Goal: Task Accomplishment & Management: Manage account settings

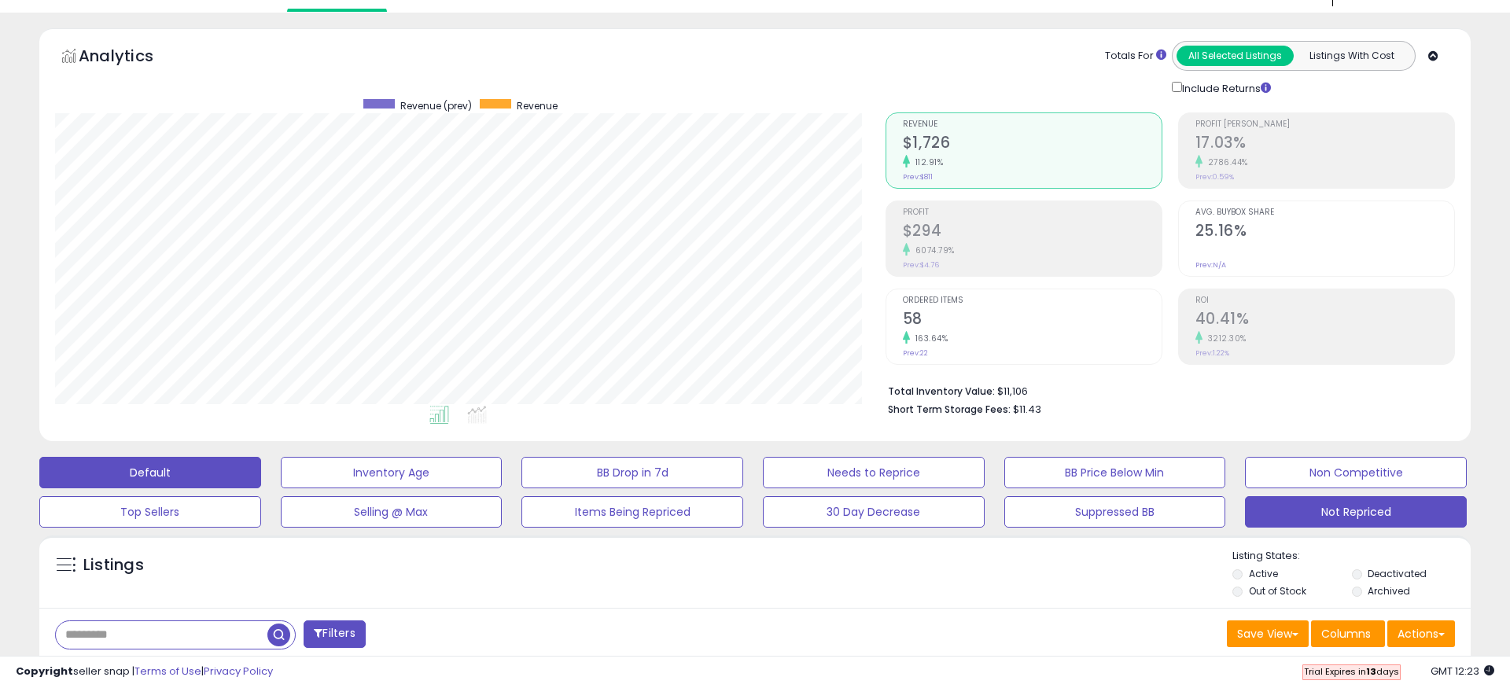
scroll to position [322, 830]
click at [1355, 513] on button "Not Repriced" at bounding box center [1356, 511] width 222 height 31
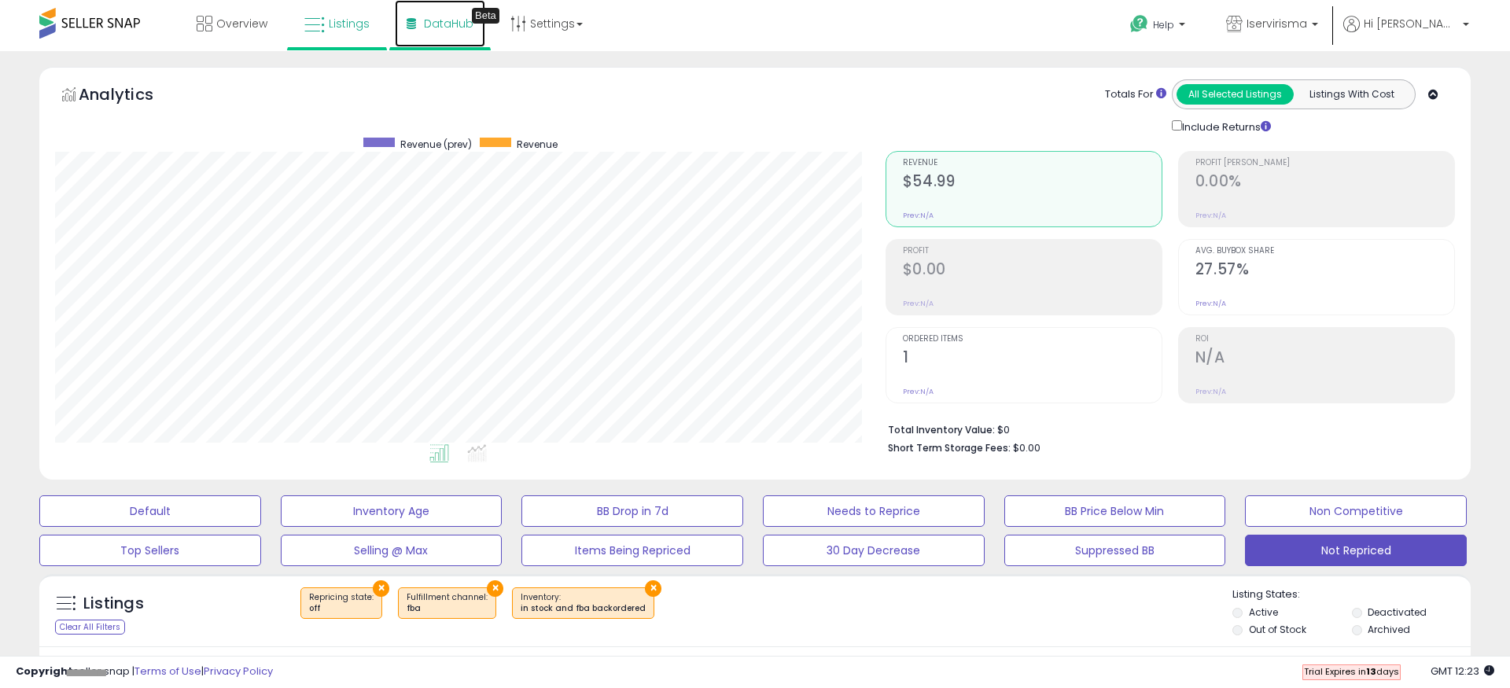
click at [454, 24] on span "DataHub" at bounding box center [449, 24] width 50 height 16
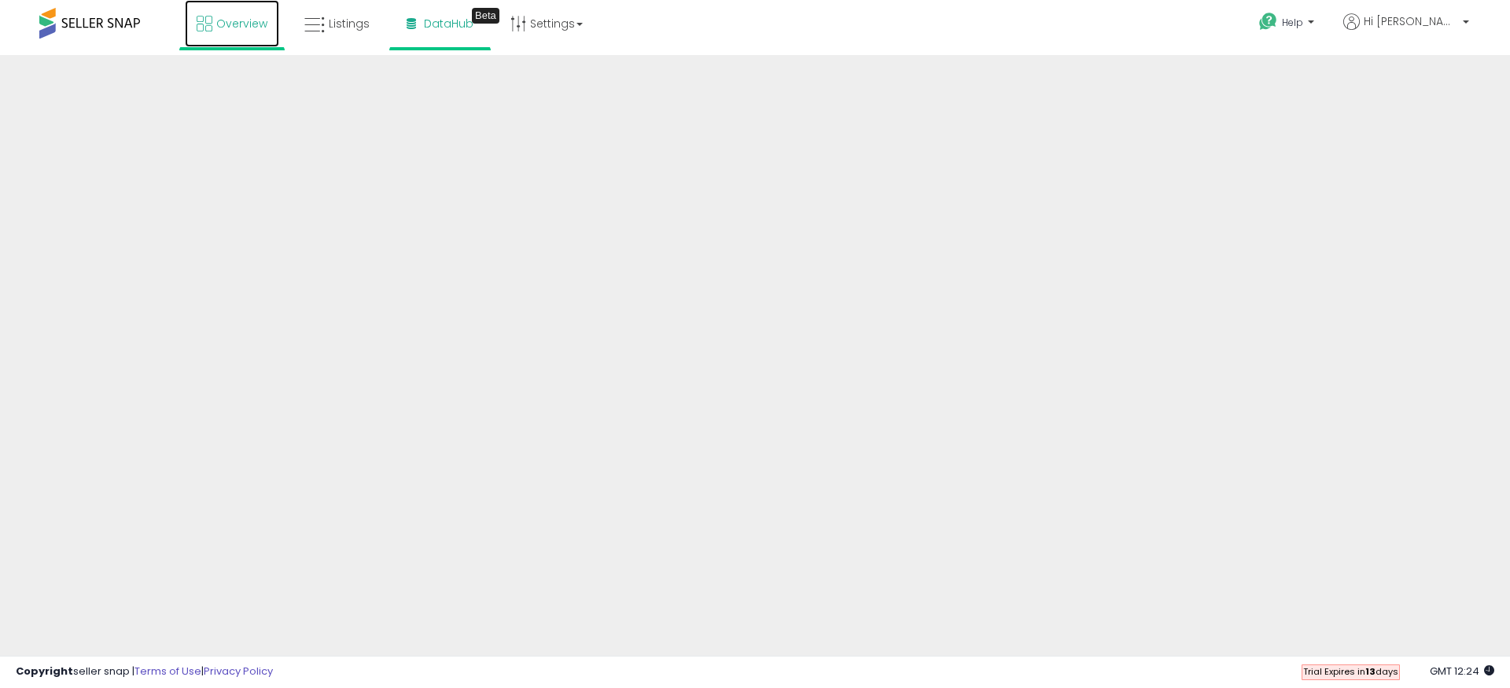
click at [241, 23] on span "Overview" at bounding box center [241, 24] width 51 height 16
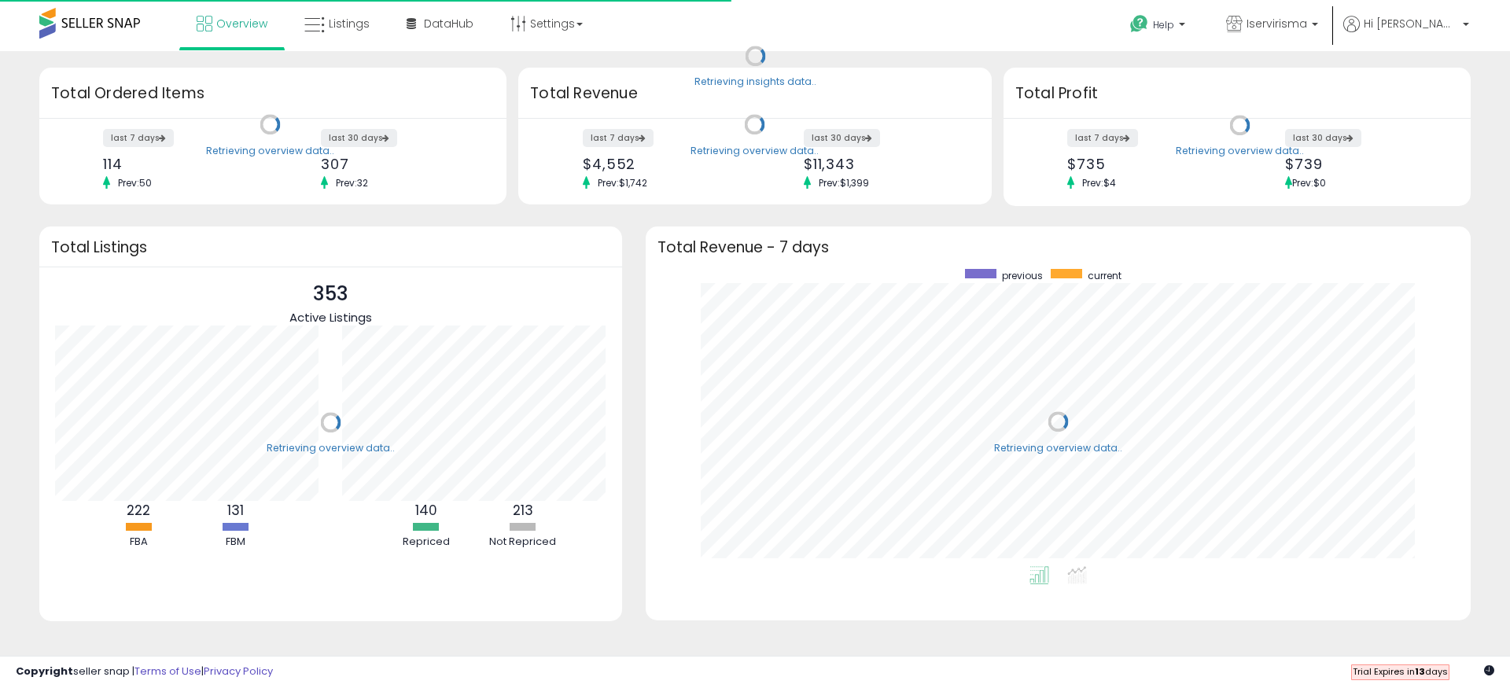
scroll to position [297, 793]
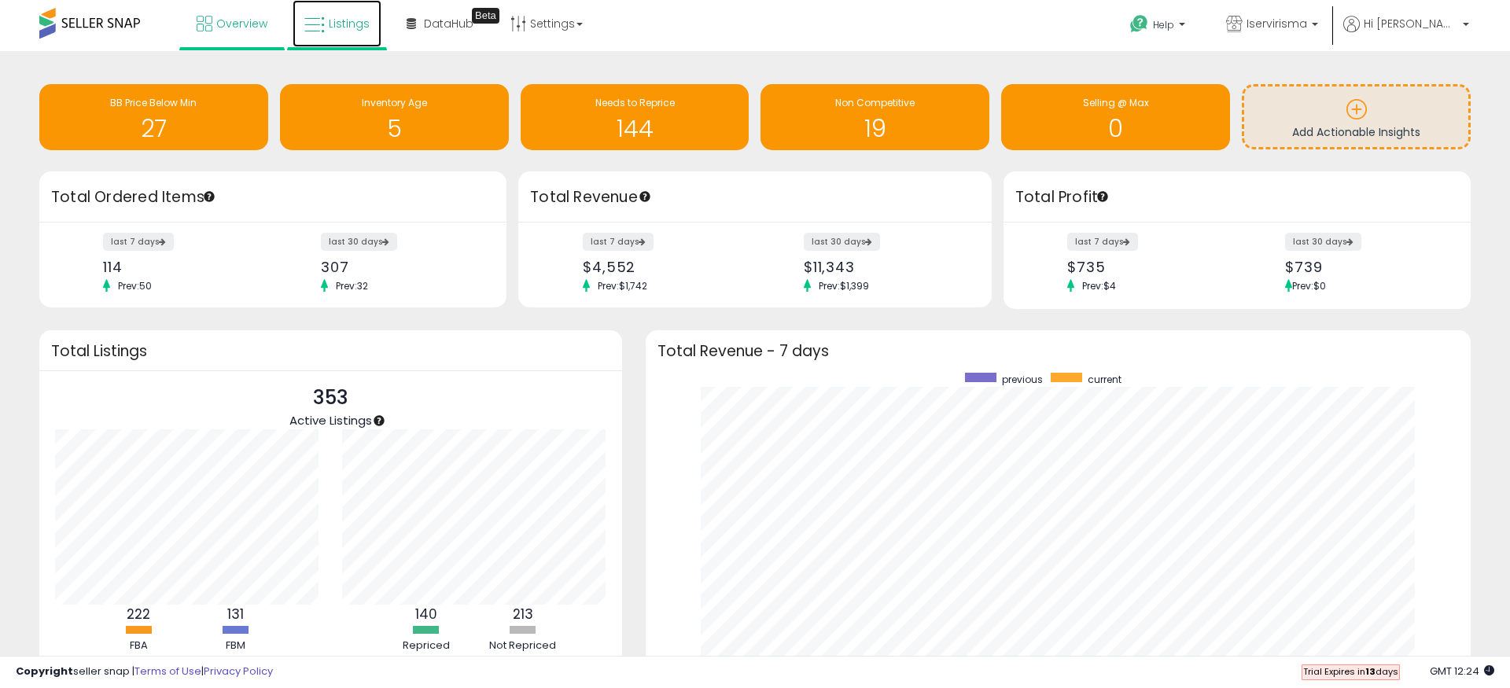
click at [326, 16] on link "Listings" at bounding box center [336, 23] width 89 height 47
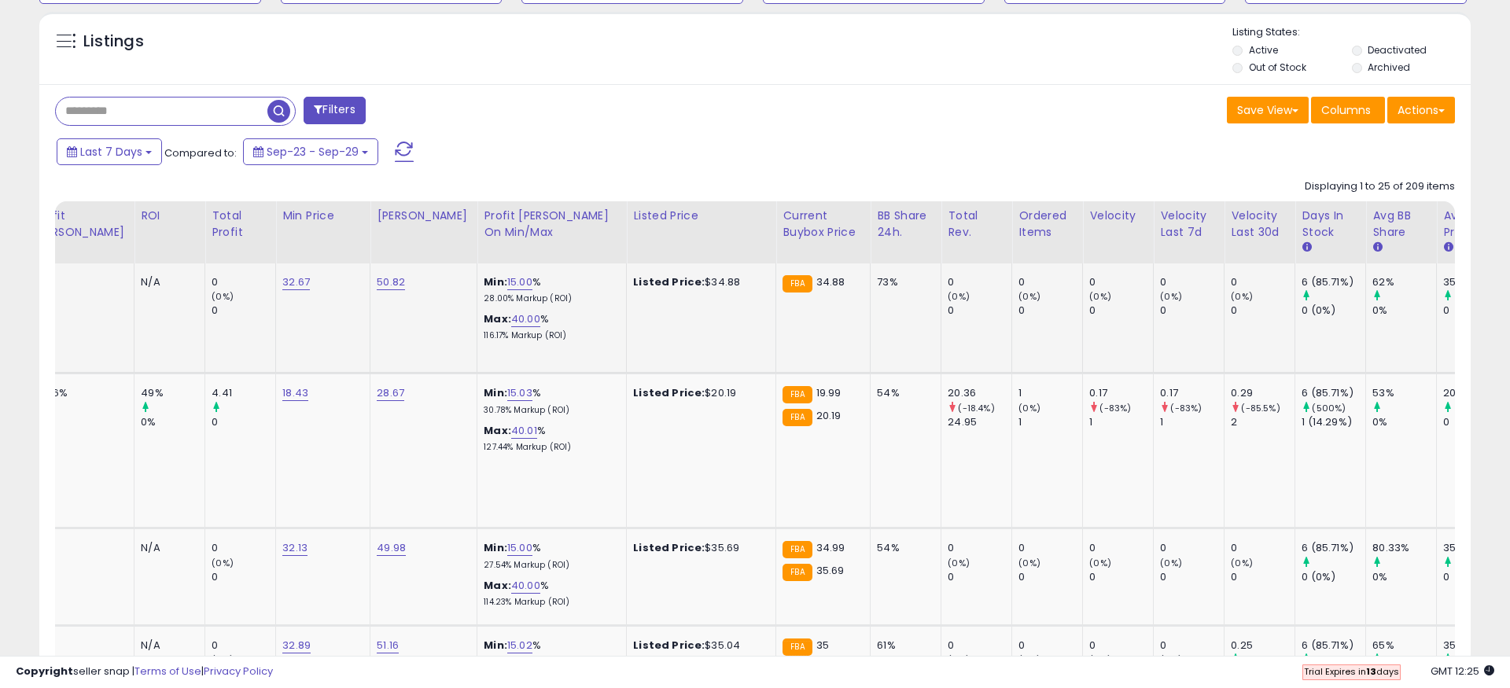
scroll to position [0, 872]
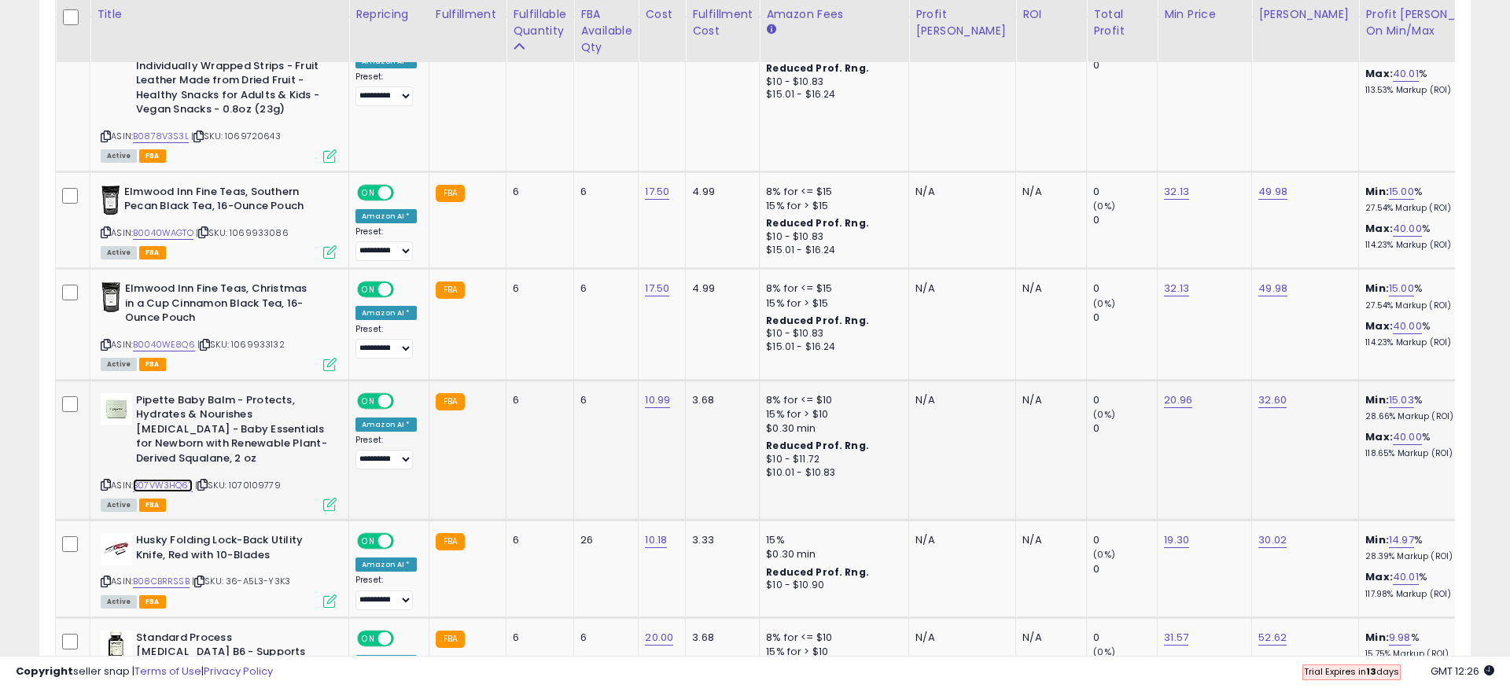
click at [180, 479] on link "B07VW3HQ6T" at bounding box center [163, 485] width 60 height 13
click at [1388, 392] on link "15.03" at bounding box center [1400, 400] width 25 height 16
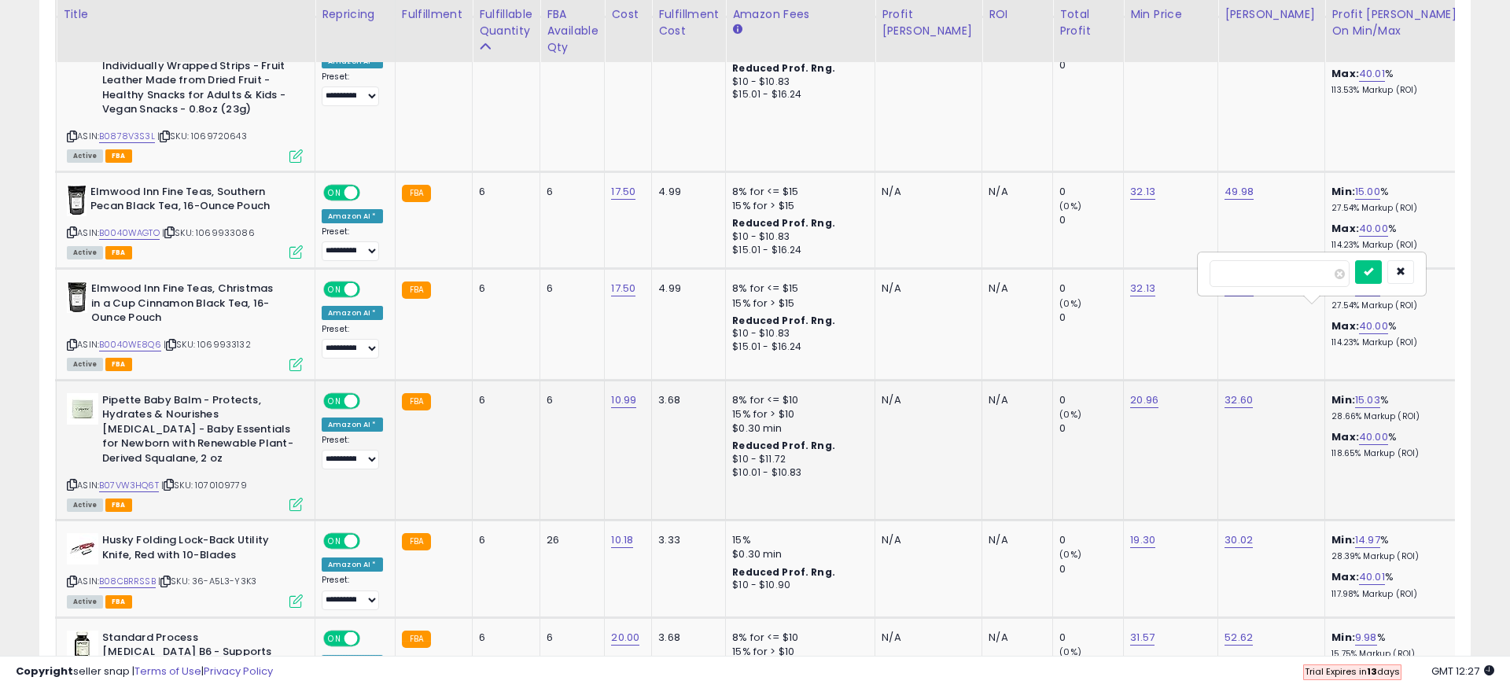
drag, startPoint x: 1278, startPoint y: 279, endPoint x: 1214, endPoint y: 264, distance: 65.4
click at [1214, 264] on input "*****" at bounding box center [1279, 273] width 140 height 27
type input "**"
click button "submit" at bounding box center [1368, 272] width 27 height 24
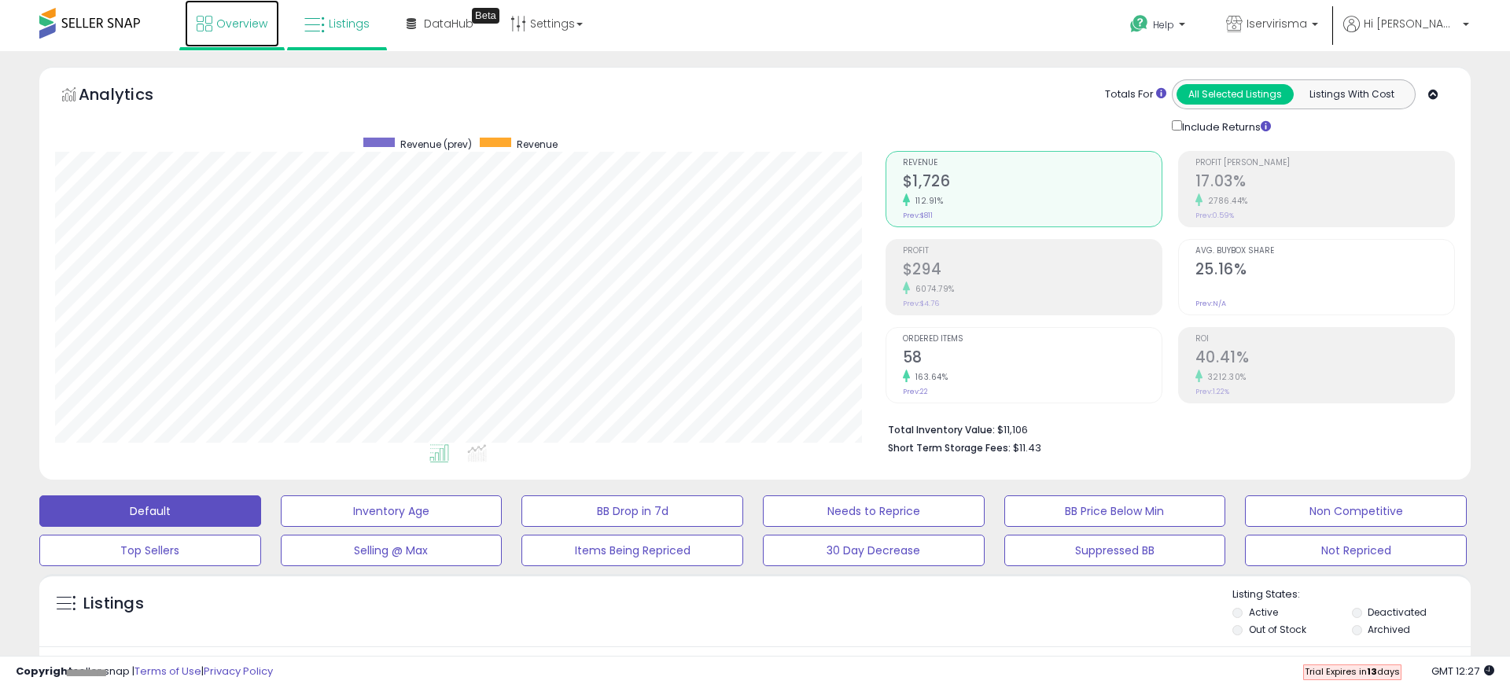
click at [253, 16] on span "Overview" at bounding box center [241, 24] width 51 height 16
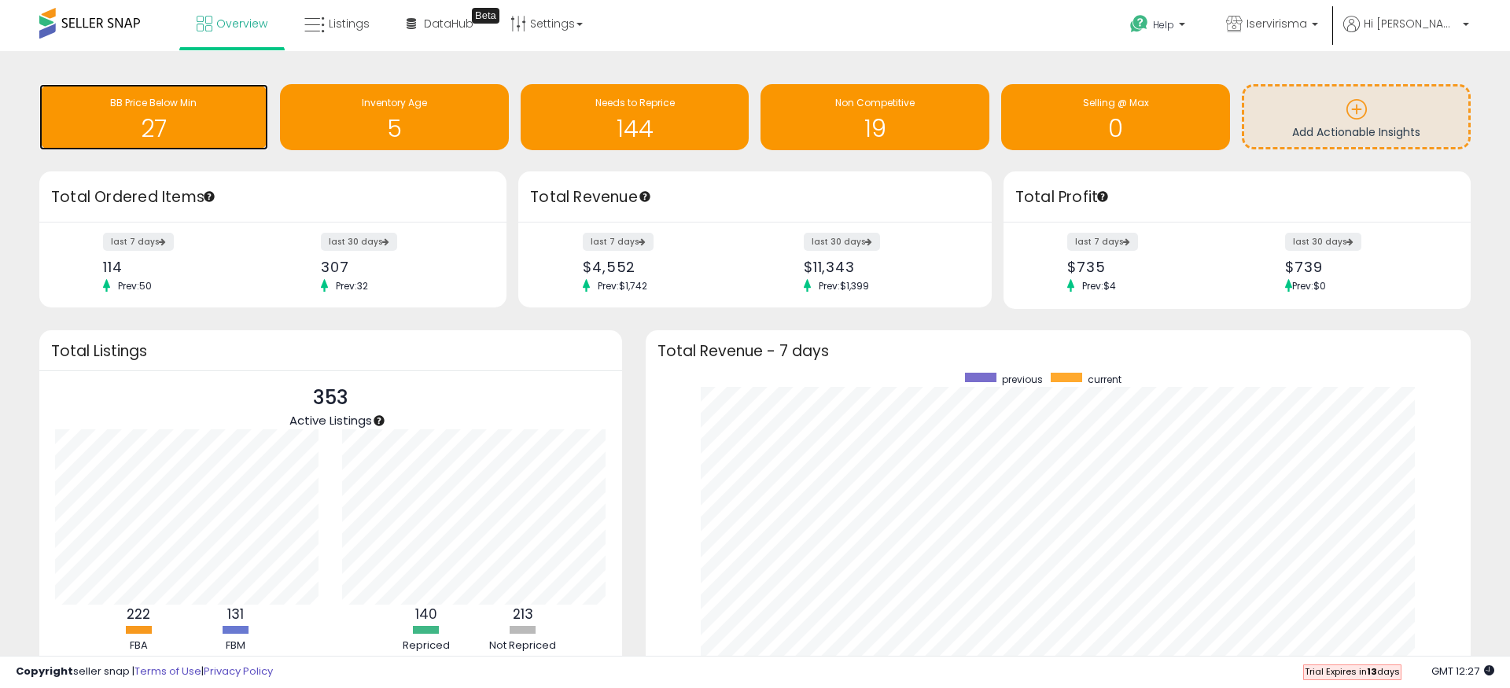
click at [198, 107] on div "BB Price Below Min" at bounding box center [153, 103] width 213 height 15
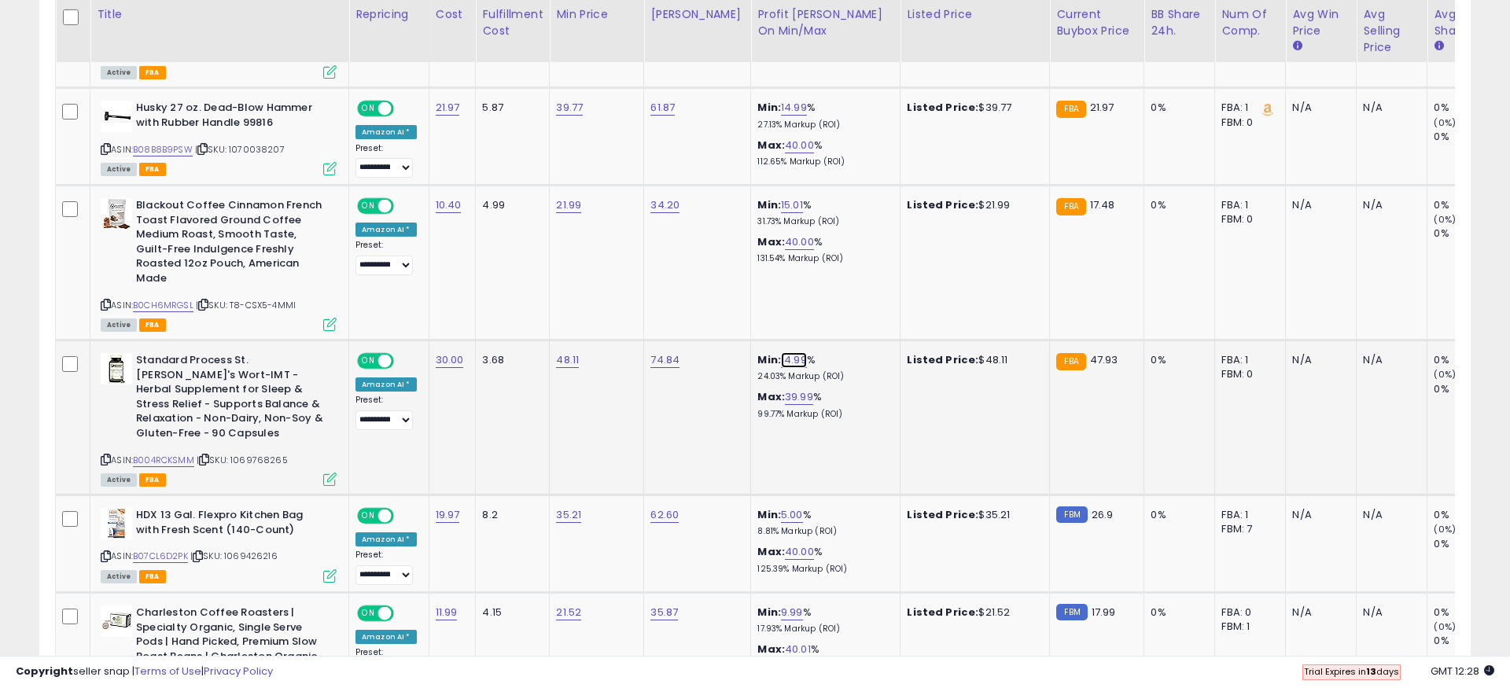
click at [781, 360] on link "14.99" at bounding box center [794, 360] width 26 height 16
drag, startPoint x: 718, startPoint y: 322, endPoint x: 677, endPoint y: 322, distance: 40.9
click at [677, 322] on input "*****" at bounding box center [741, 321] width 140 height 27
type input "**"
click button "submit" at bounding box center [830, 320] width 27 height 24
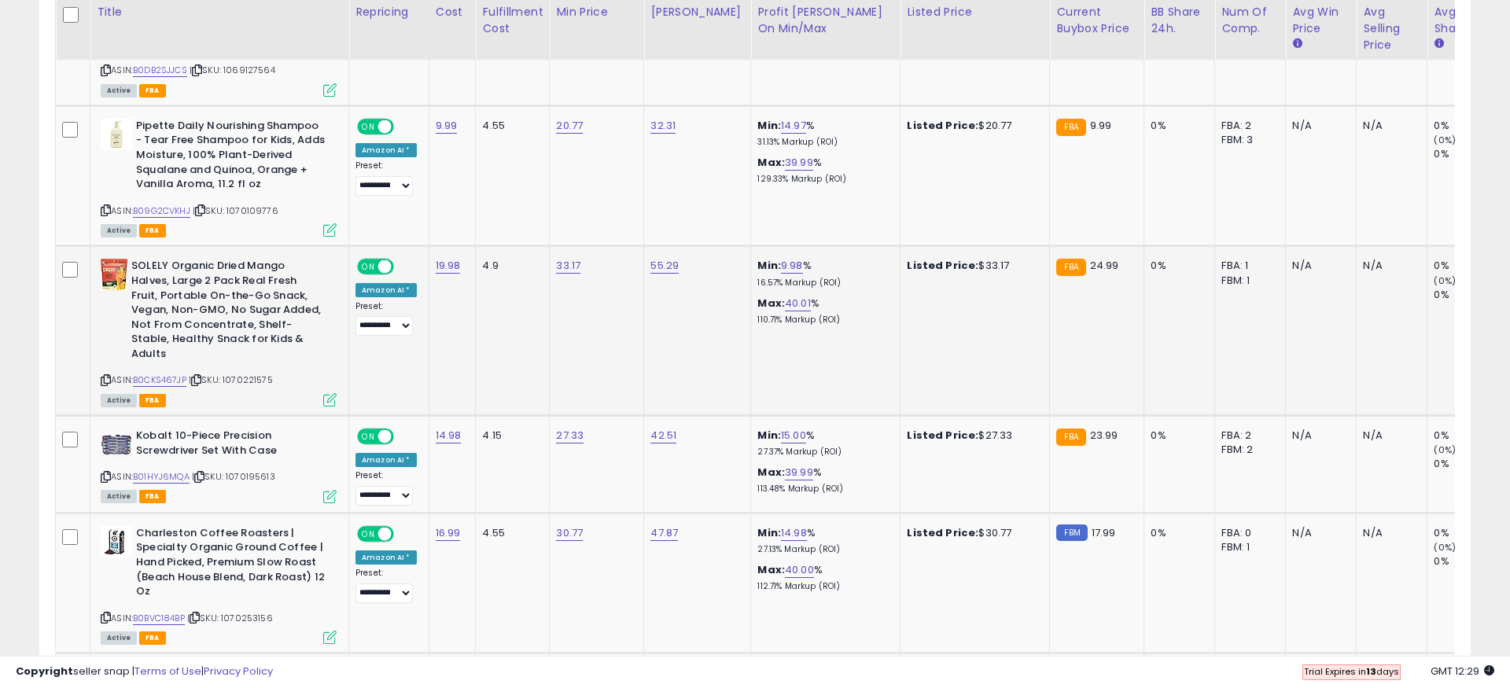
scroll to position [2366, 0]
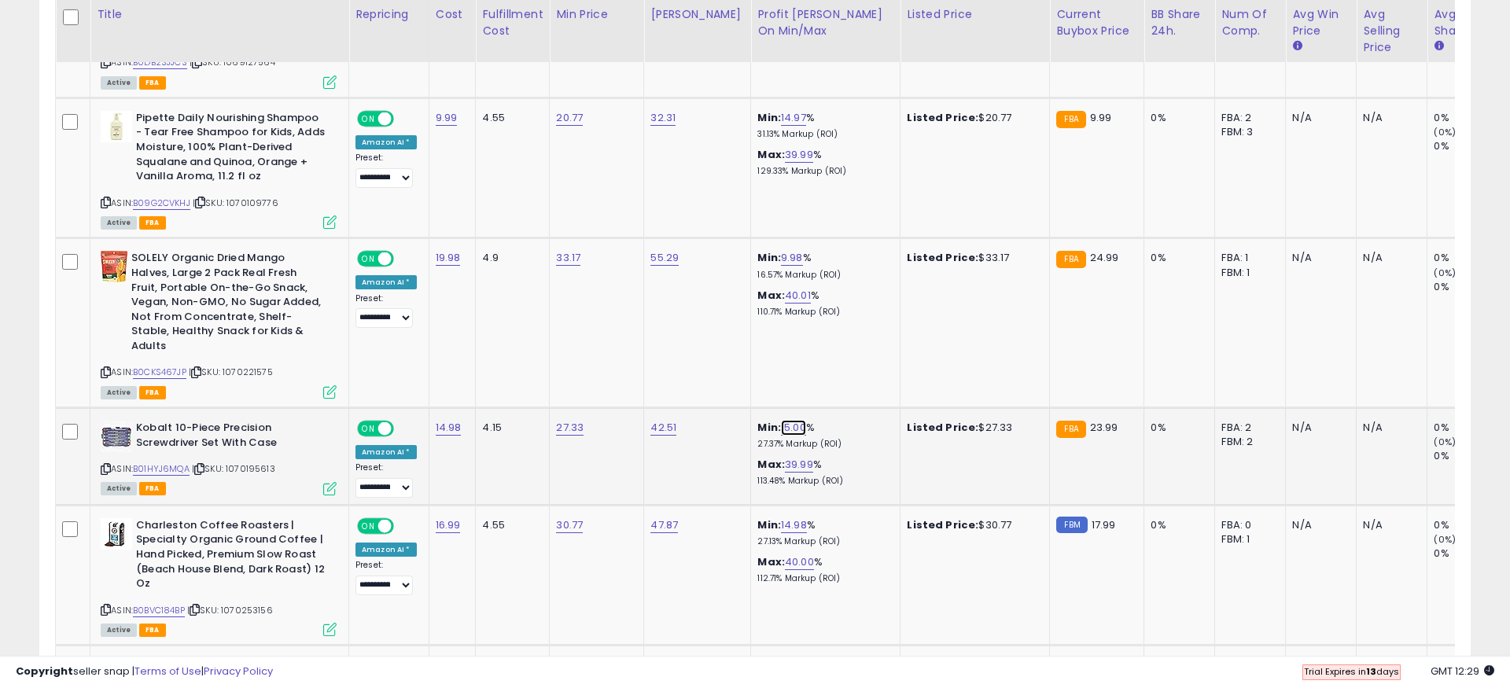
click at [781, 420] on link "15.00" at bounding box center [793, 428] width 25 height 16
click at [675, 354] on input "*****" at bounding box center [741, 349] width 140 height 27
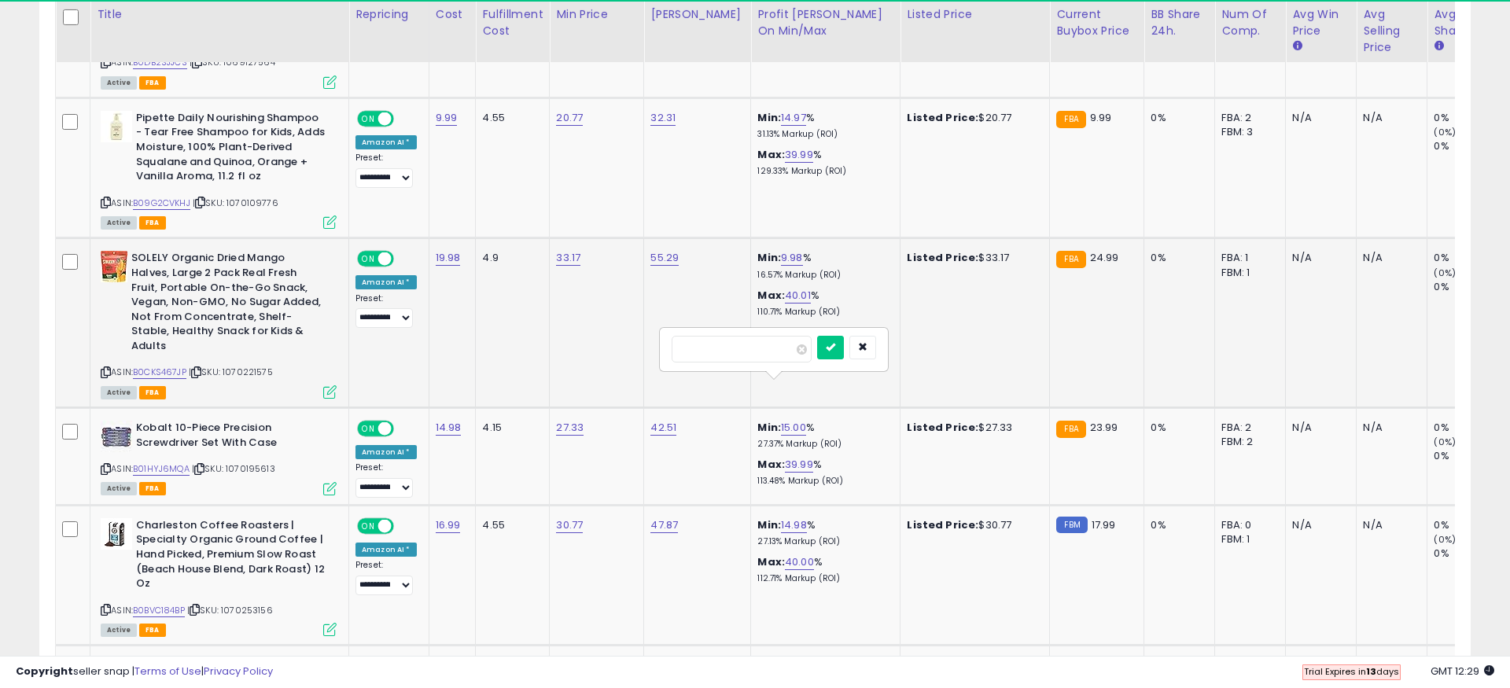
drag, startPoint x: 718, startPoint y: 354, endPoint x: 649, endPoint y: 354, distance: 69.2
click at [649, 354] on tbody "**********" at bounding box center [936, 105] width 1761 height 3291
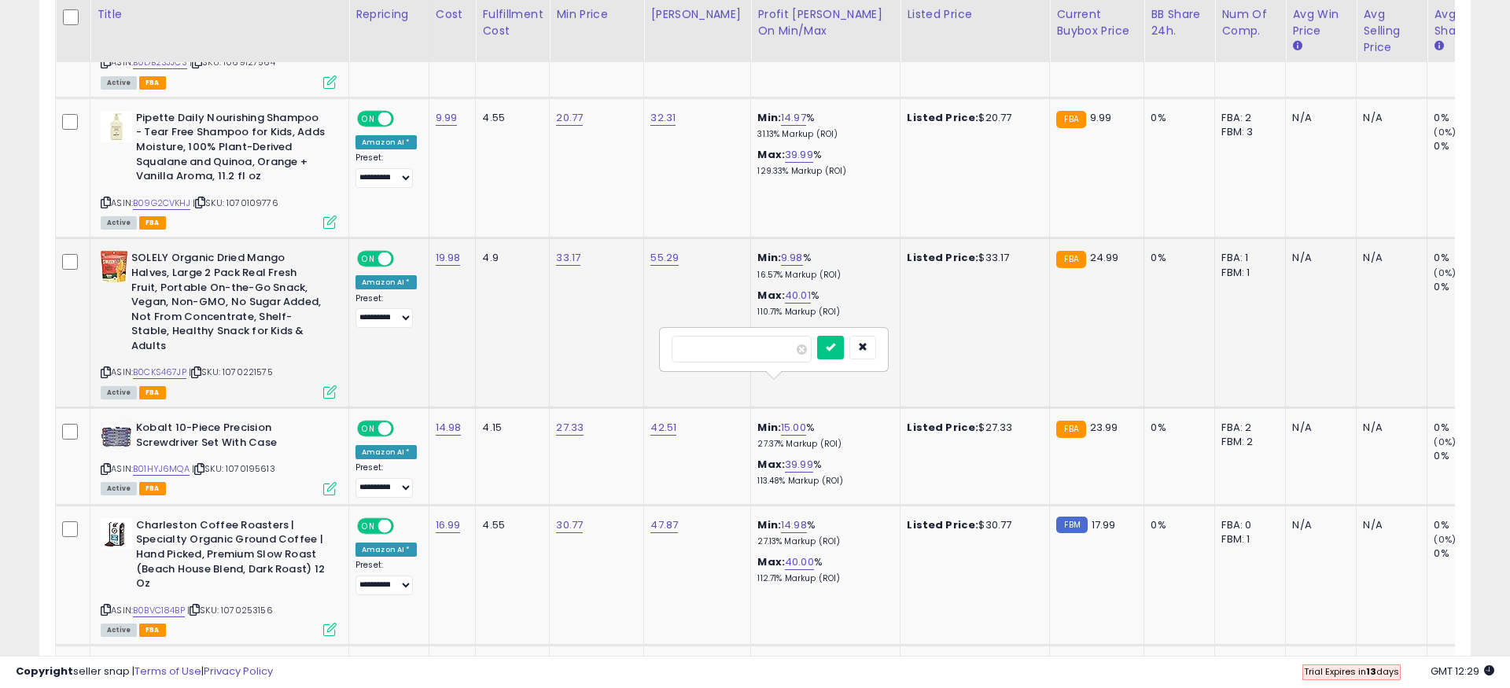
type input "**"
click button "submit" at bounding box center [830, 348] width 27 height 24
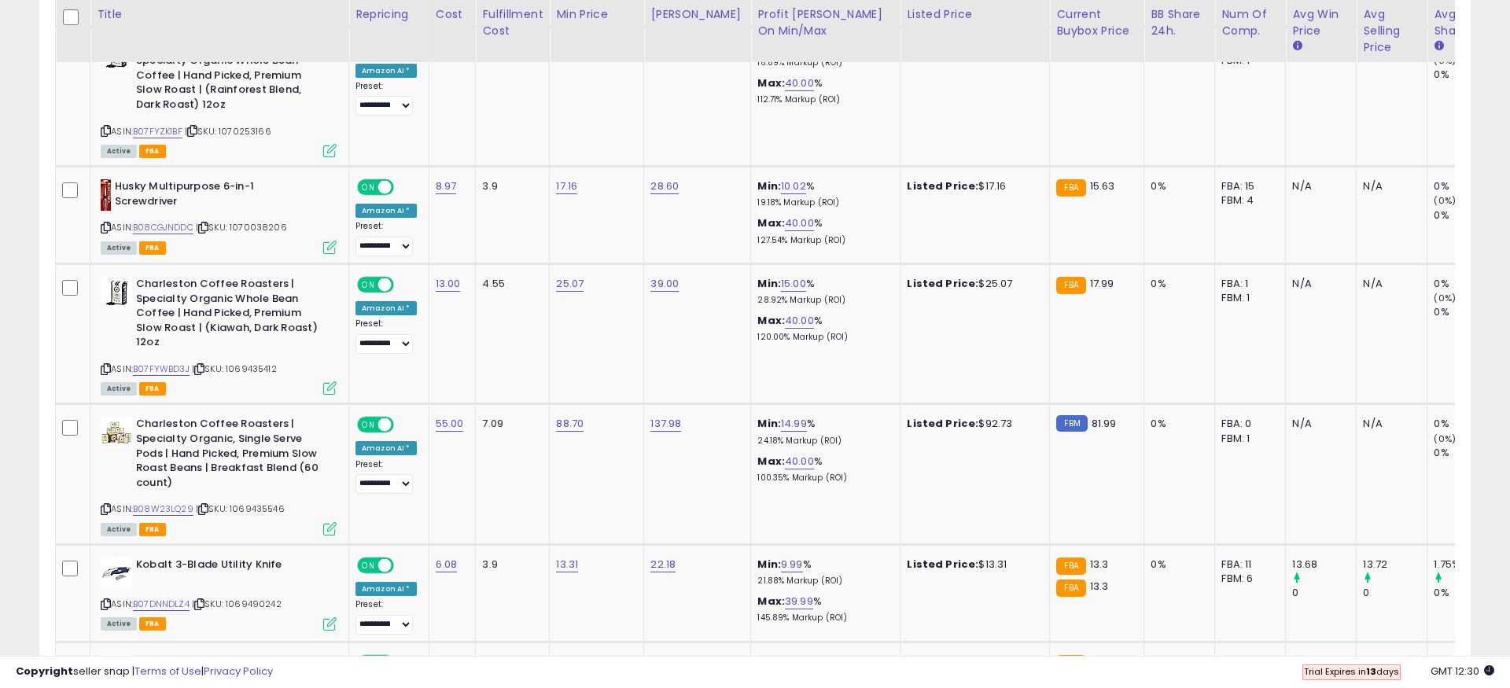
scroll to position [3127, 0]
click at [781, 414] on link "14.99" at bounding box center [794, 422] width 26 height 16
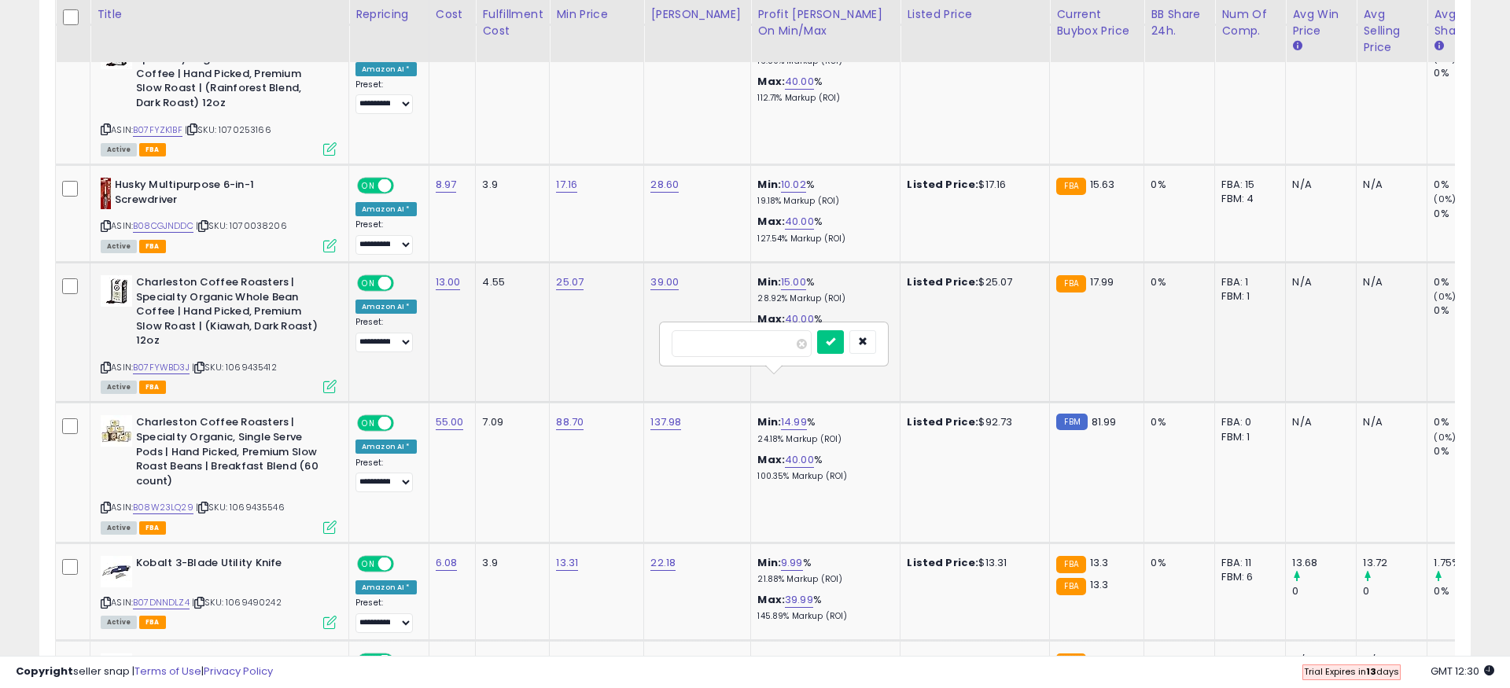
drag, startPoint x: 738, startPoint y: 342, endPoint x: 642, endPoint y: 342, distance: 95.9
type input "**"
click button "submit" at bounding box center [830, 342] width 27 height 24
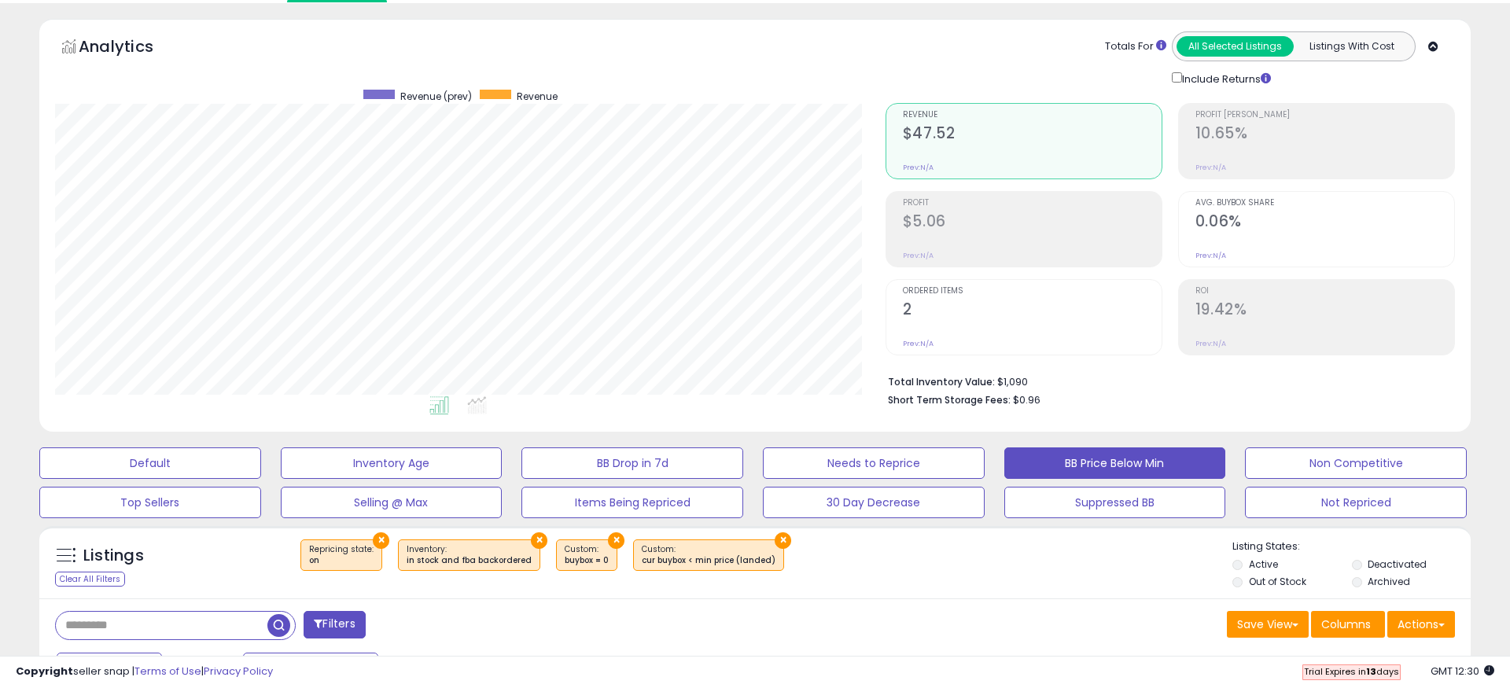
scroll to position [0, 0]
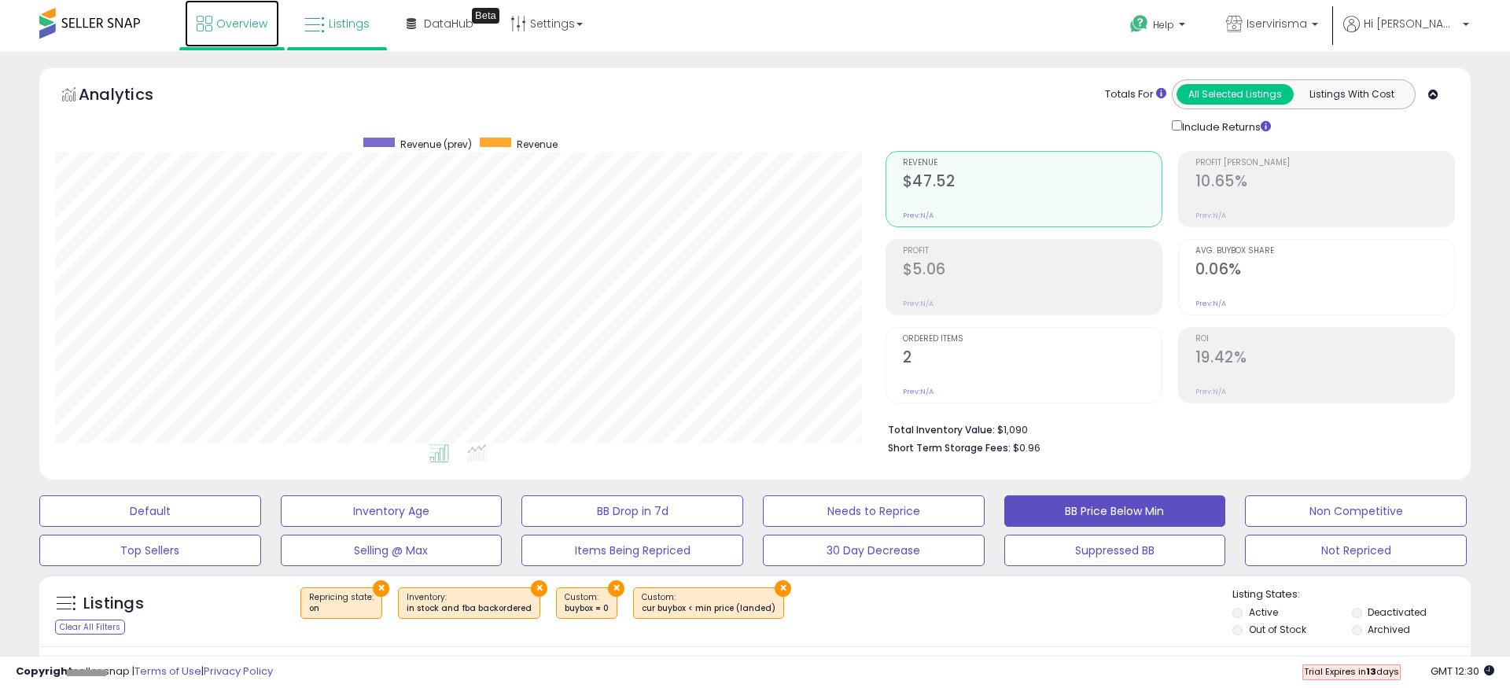
click at [239, 18] on span "Overview" at bounding box center [241, 24] width 51 height 16
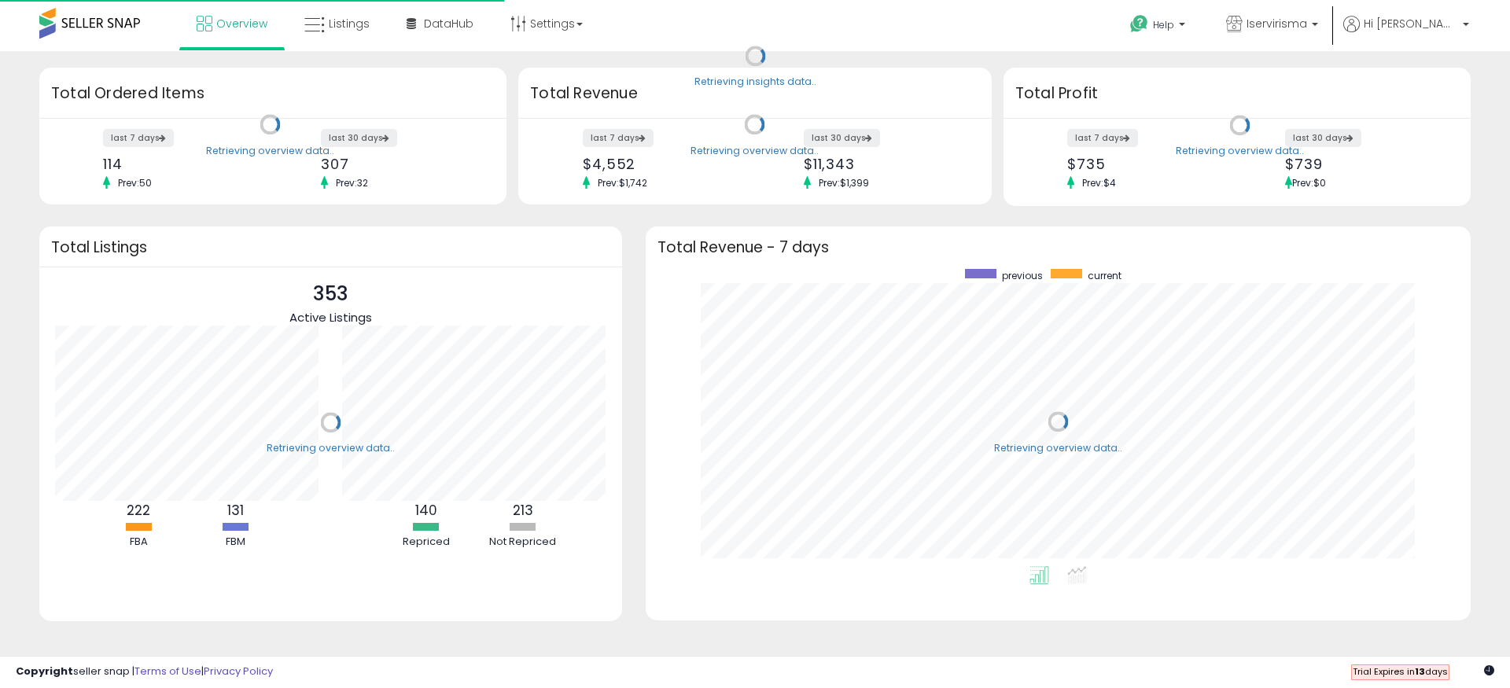
scroll to position [297, 793]
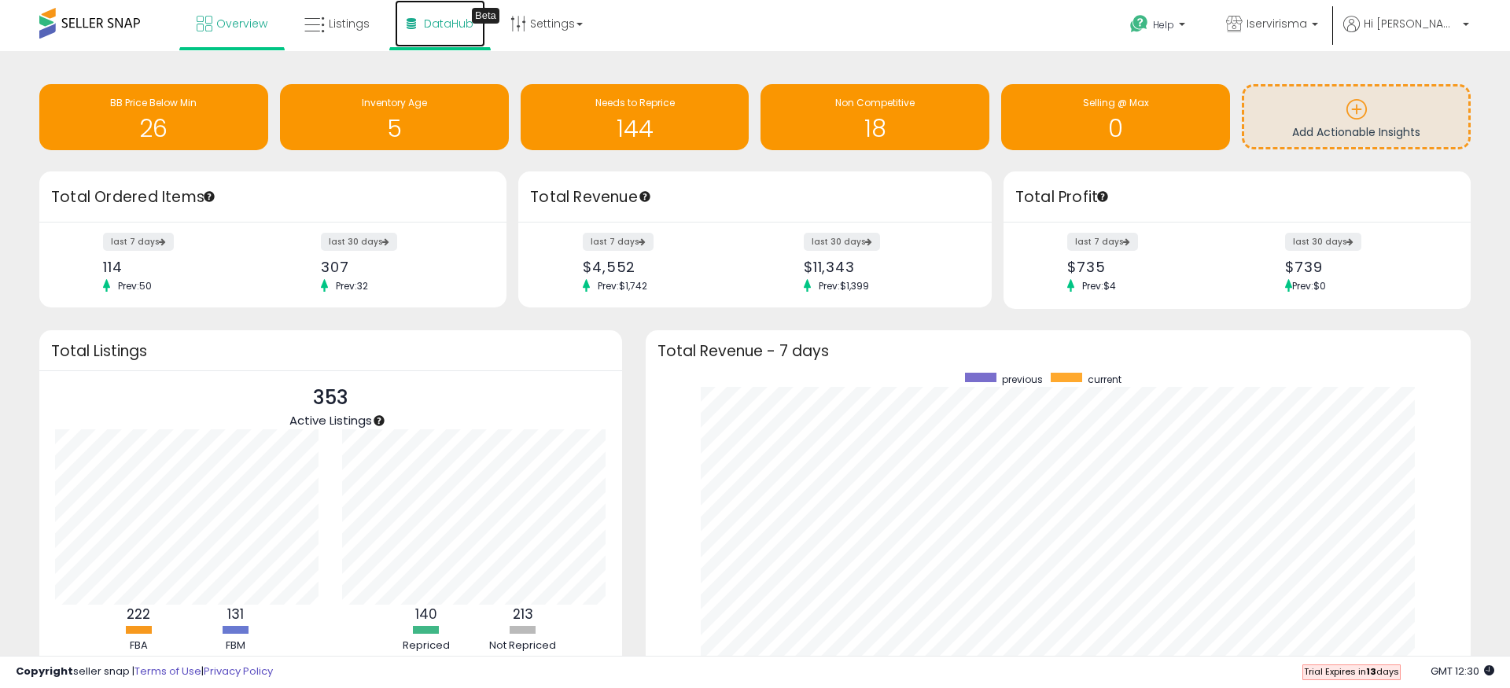
click at [443, 24] on span "DataHub" at bounding box center [449, 24] width 50 height 16
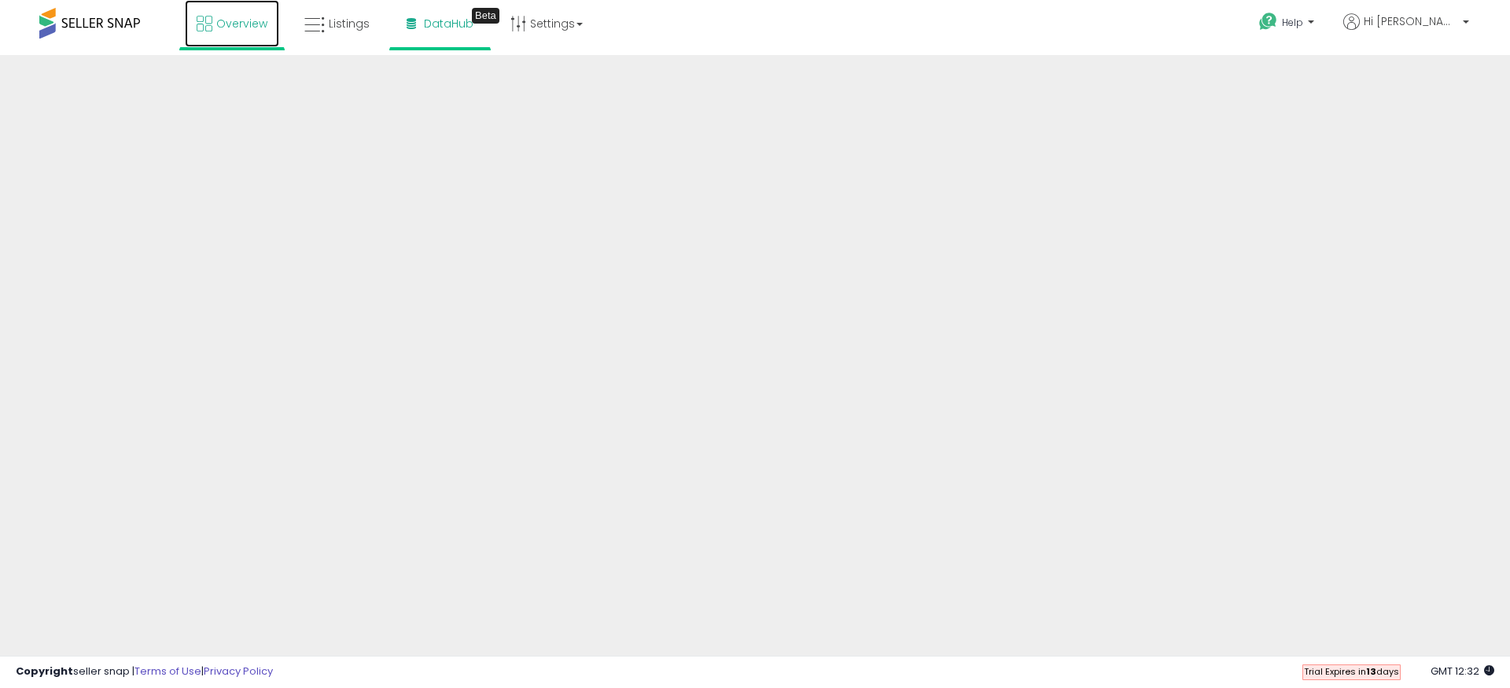
click at [219, 24] on span "Overview" at bounding box center [241, 24] width 51 height 16
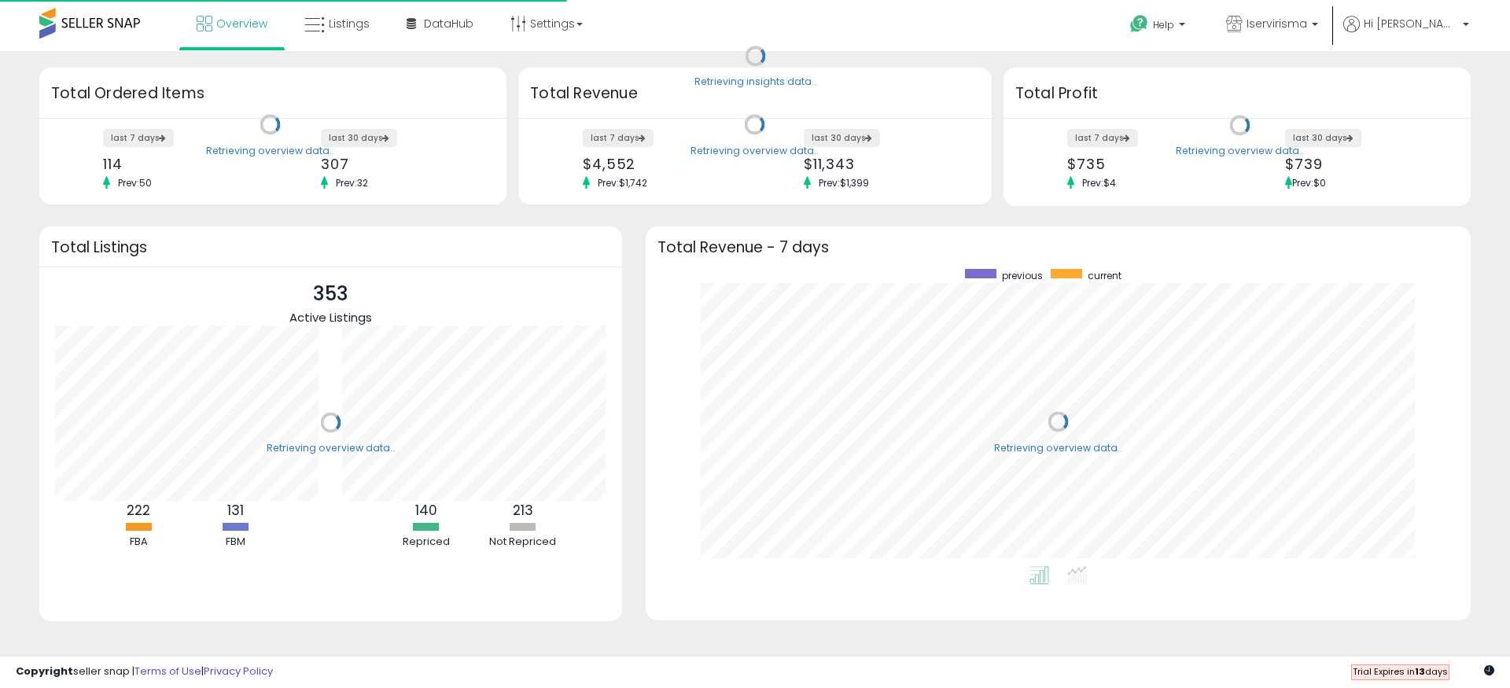
scroll to position [297, 793]
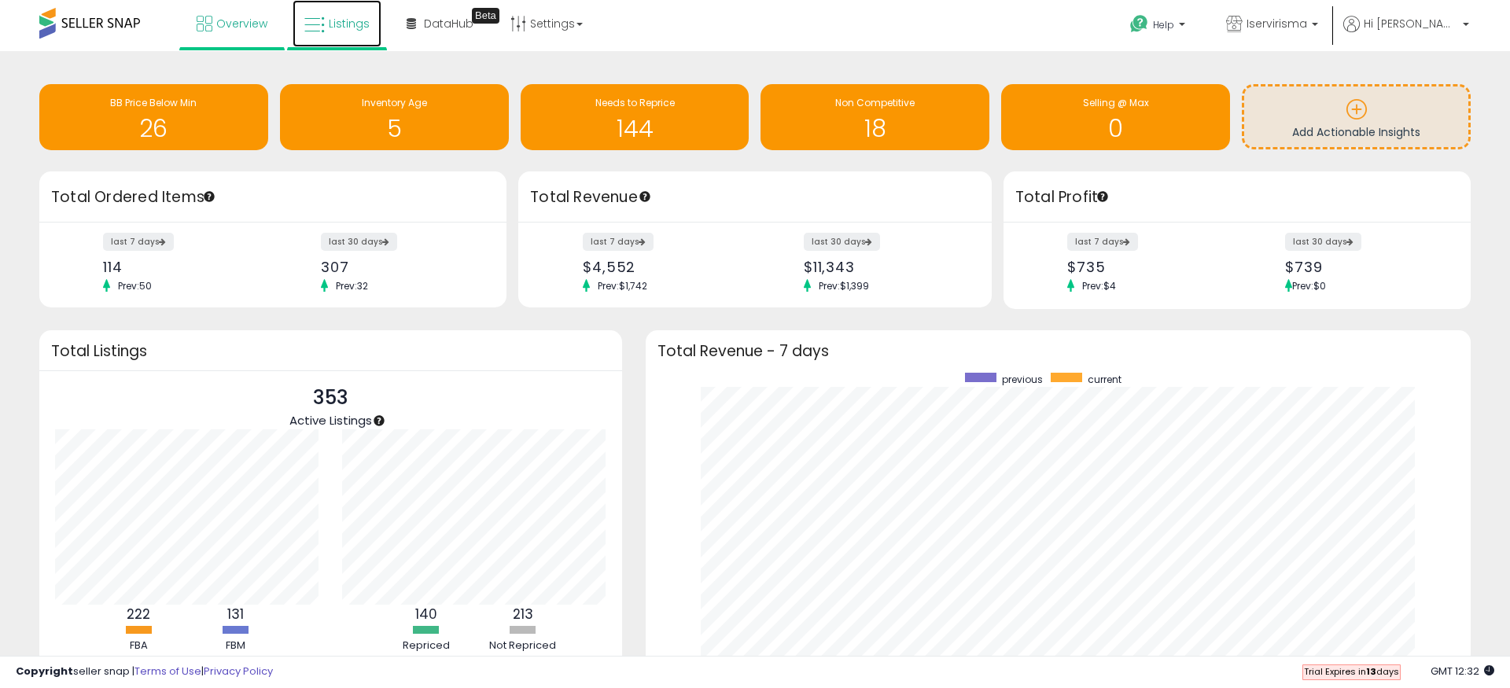
click at [334, 24] on span "Listings" at bounding box center [349, 24] width 41 height 16
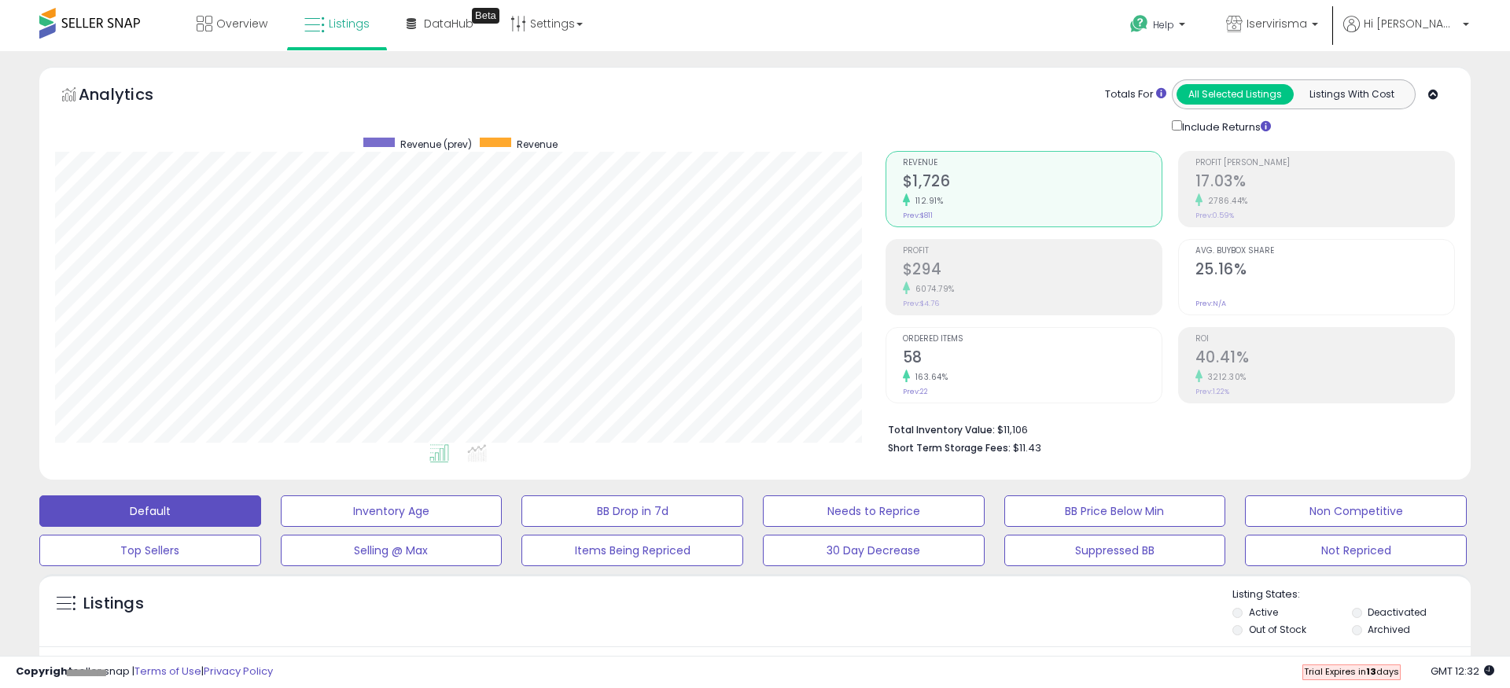
scroll to position [322, 830]
click at [995, 73] on div "Analytics Totals For All Selected Listings Listings With Cost Include Returns" at bounding box center [754, 273] width 1431 height 413
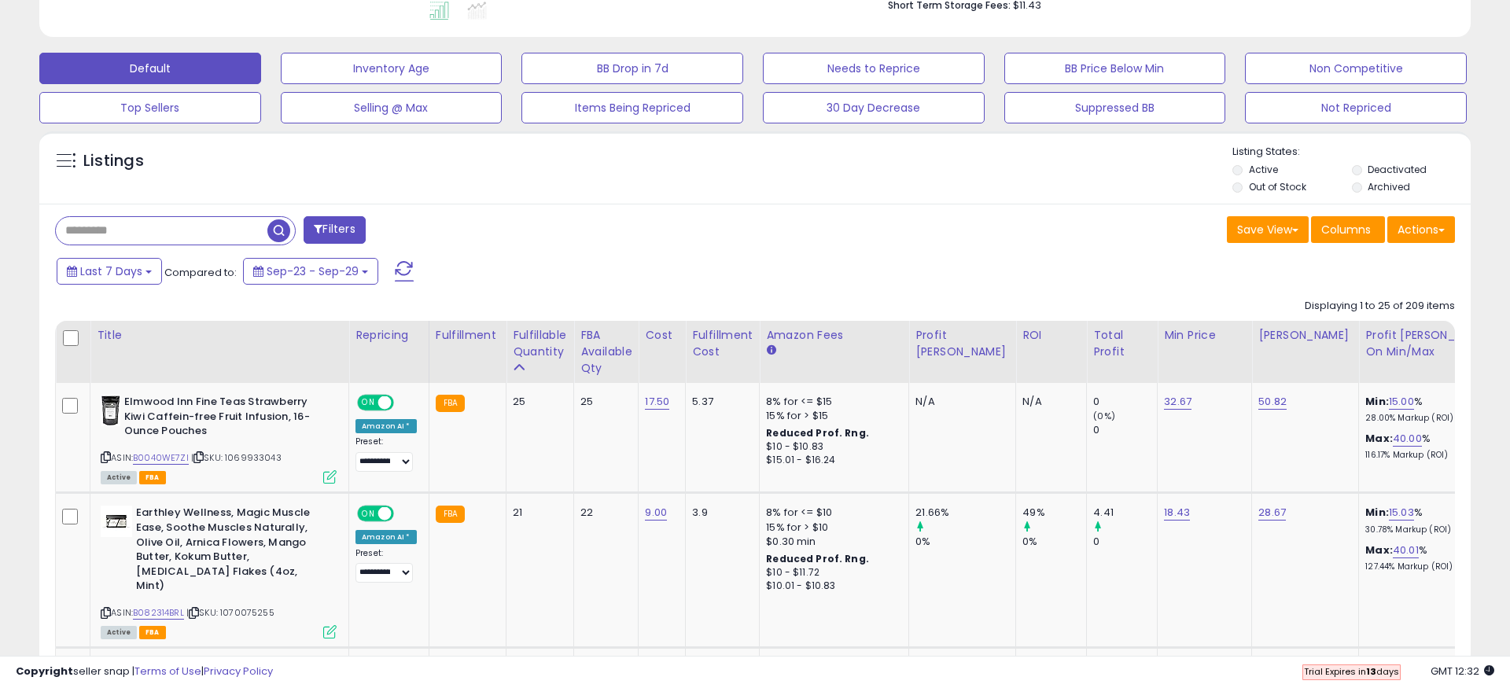
scroll to position [465, 0]
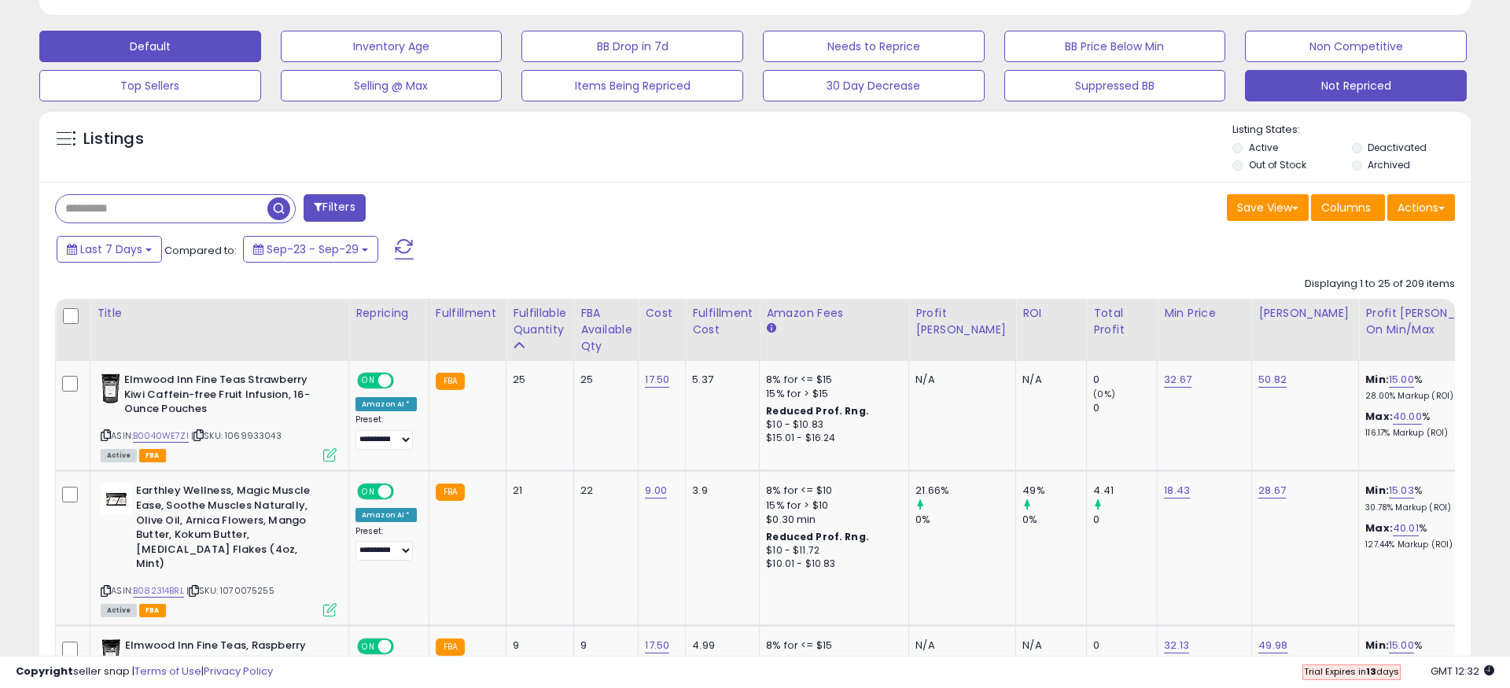
click at [1356, 90] on button "Not Repriced" at bounding box center [1356, 85] width 222 height 31
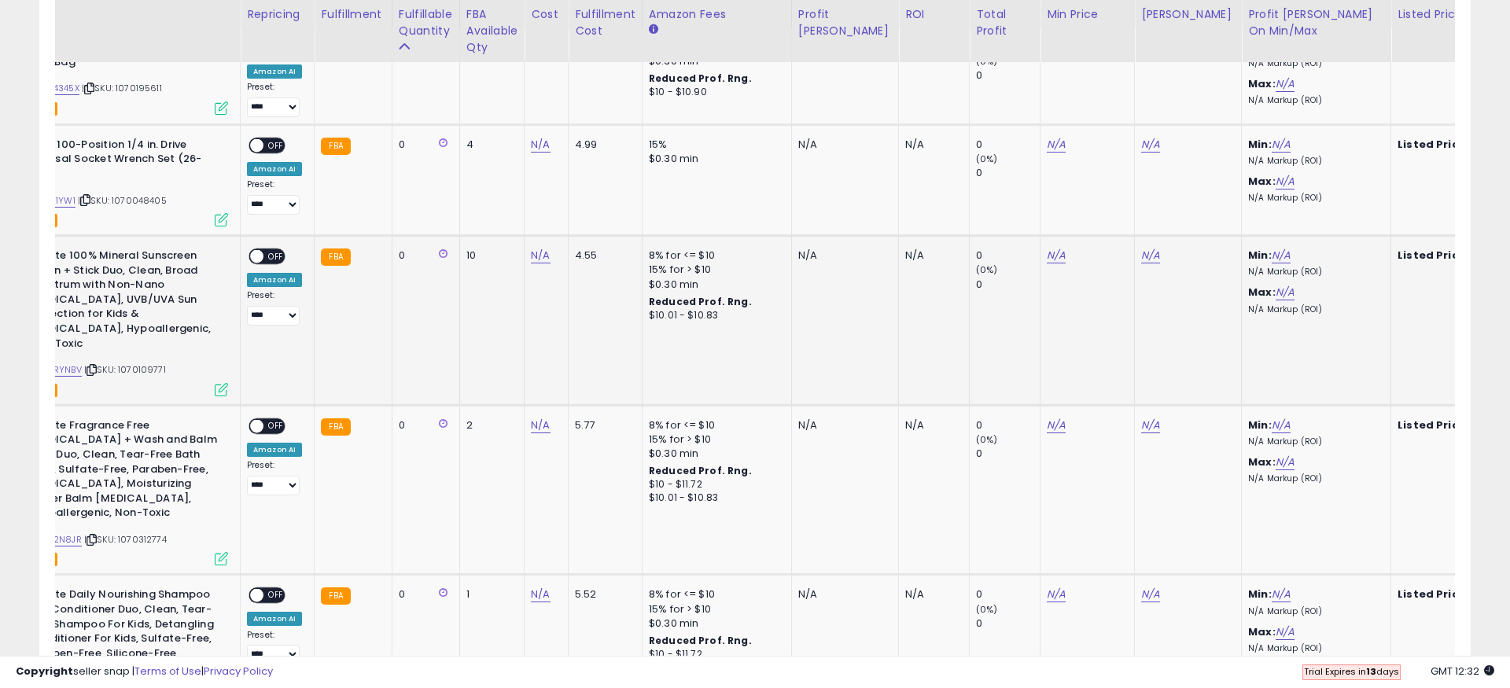
scroll to position [0, 311]
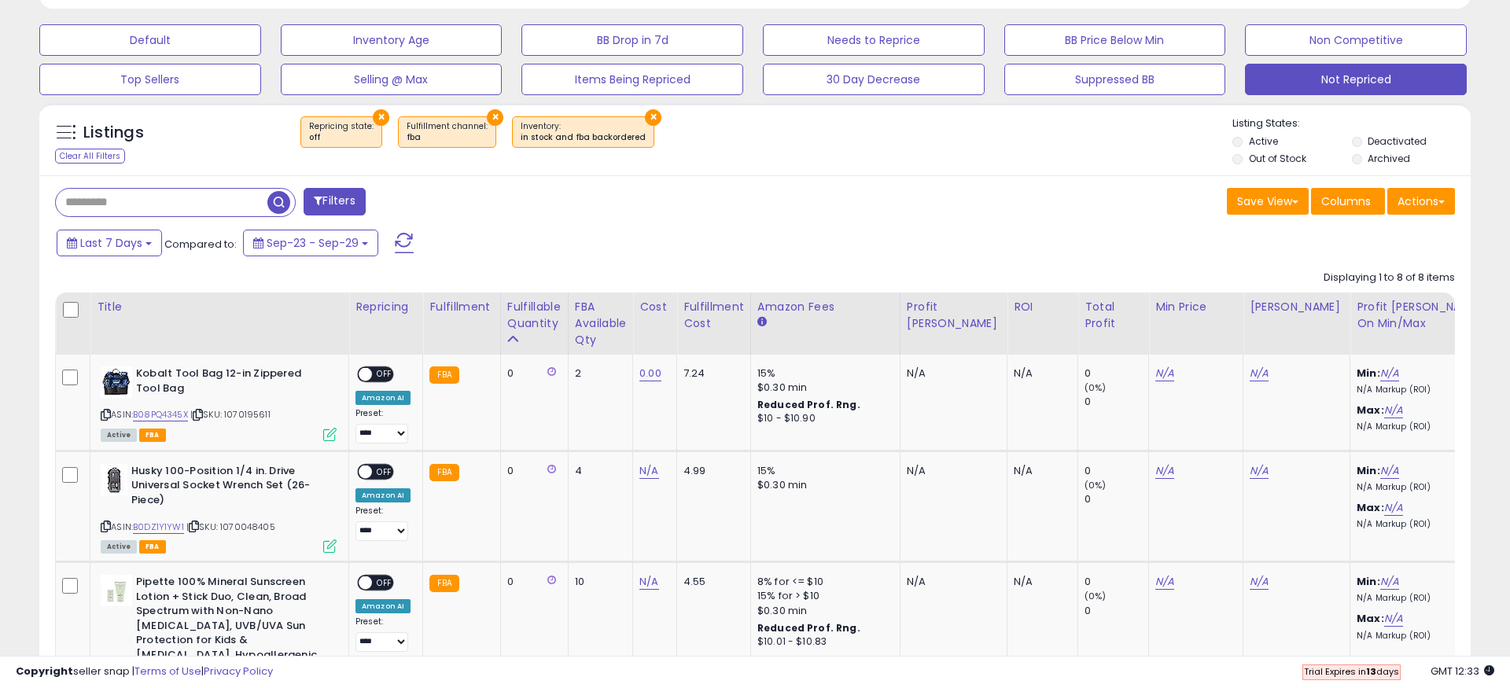
click at [1043, 237] on div "Last 7 Days Compared to: Sep-23 - Sep-29" at bounding box center [578, 244] width 1050 height 35
